Goal: Find specific page/section

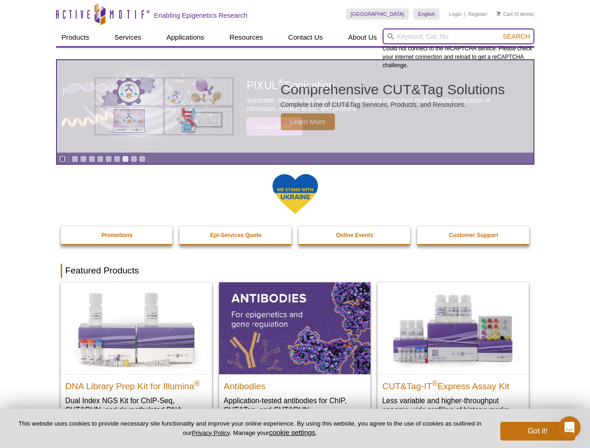
click at [458, 36] on input "search" at bounding box center [458, 36] width 152 height 16
click at [516, 36] on span "Search" at bounding box center [515, 36] width 27 height 7
click at [62, 159] on icon "Pause" at bounding box center [62, 159] width 6 height 6
click at [75, 159] on link "Go to slide 1" at bounding box center [74, 158] width 7 height 7
click at [83, 159] on link "Go to slide 2" at bounding box center [83, 158] width 7 height 7
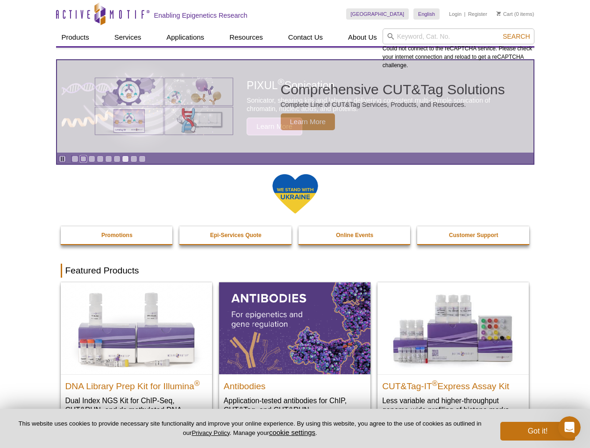
click at [92, 159] on link "Go to slide 3" at bounding box center [91, 158] width 7 height 7
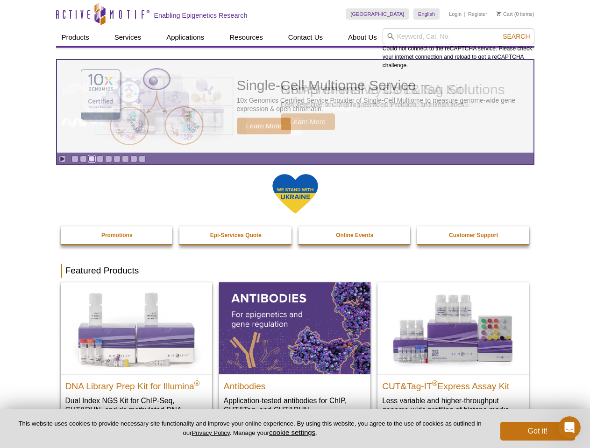
click at [100, 159] on link "Go to slide 4" at bounding box center [100, 158] width 7 height 7
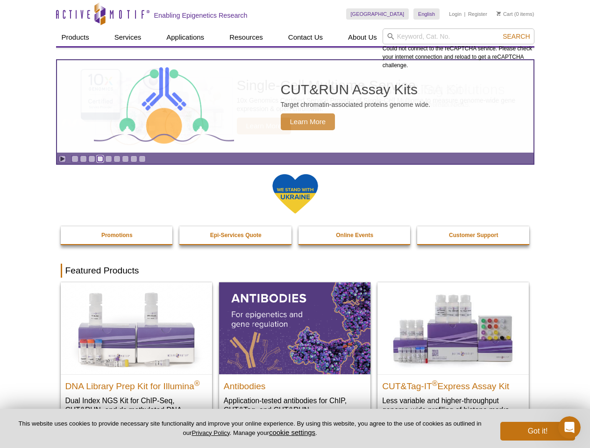
click at [108, 159] on link "Go to slide 5" at bounding box center [108, 158] width 7 height 7
click at [117, 159] on link "Go to slide 6" at bounding box center [116, 158] width 7 height 7
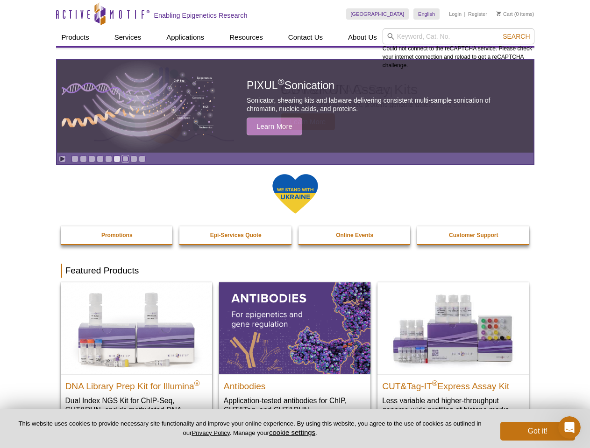
click at [125, 159] on link "Go to slide 7" at bounding box center [125, 158] width 7 height 7
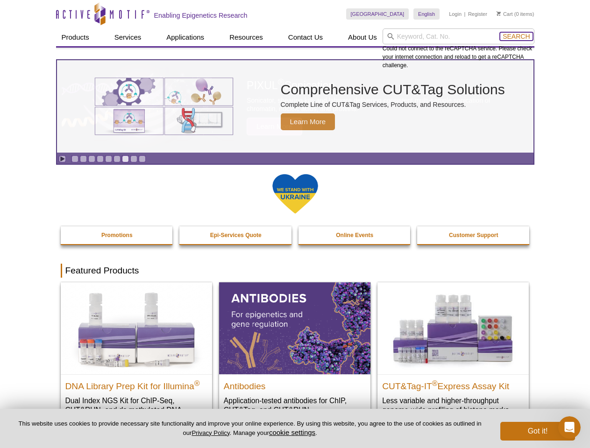
click at [516, 36] on span "Search" at bounding box center [515, 36] width 27 height 7
